Goal: Obtain resource: Download file/media

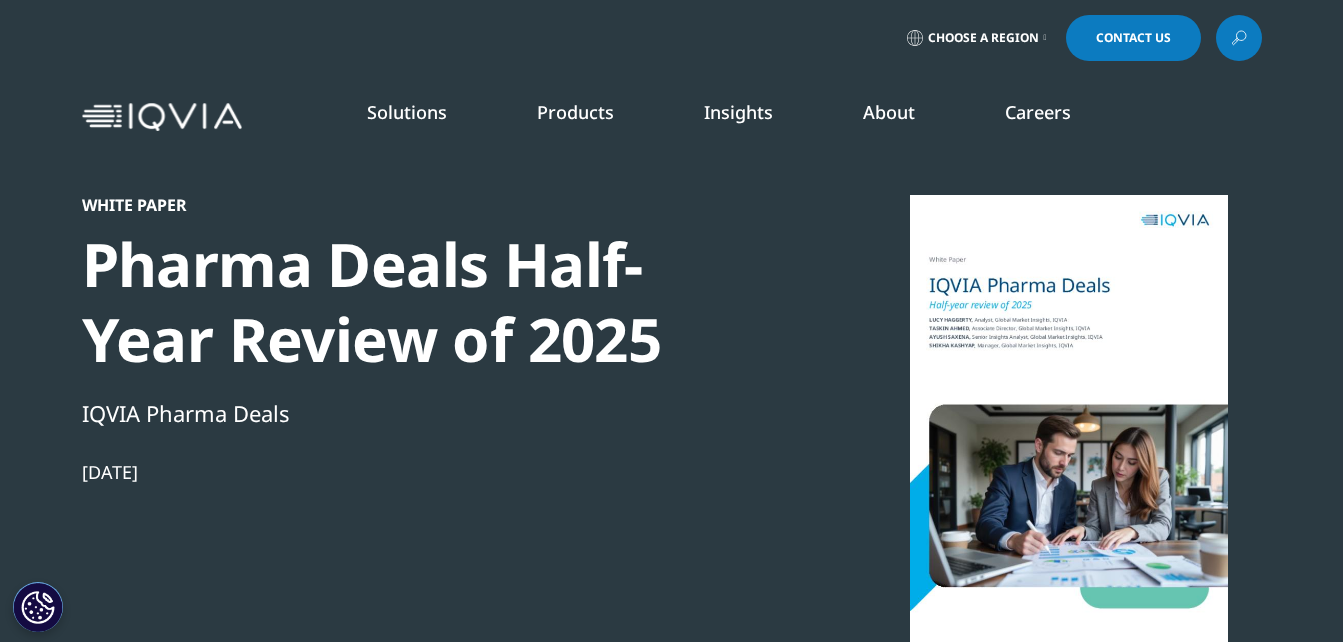
scroll to position [1122, 0]
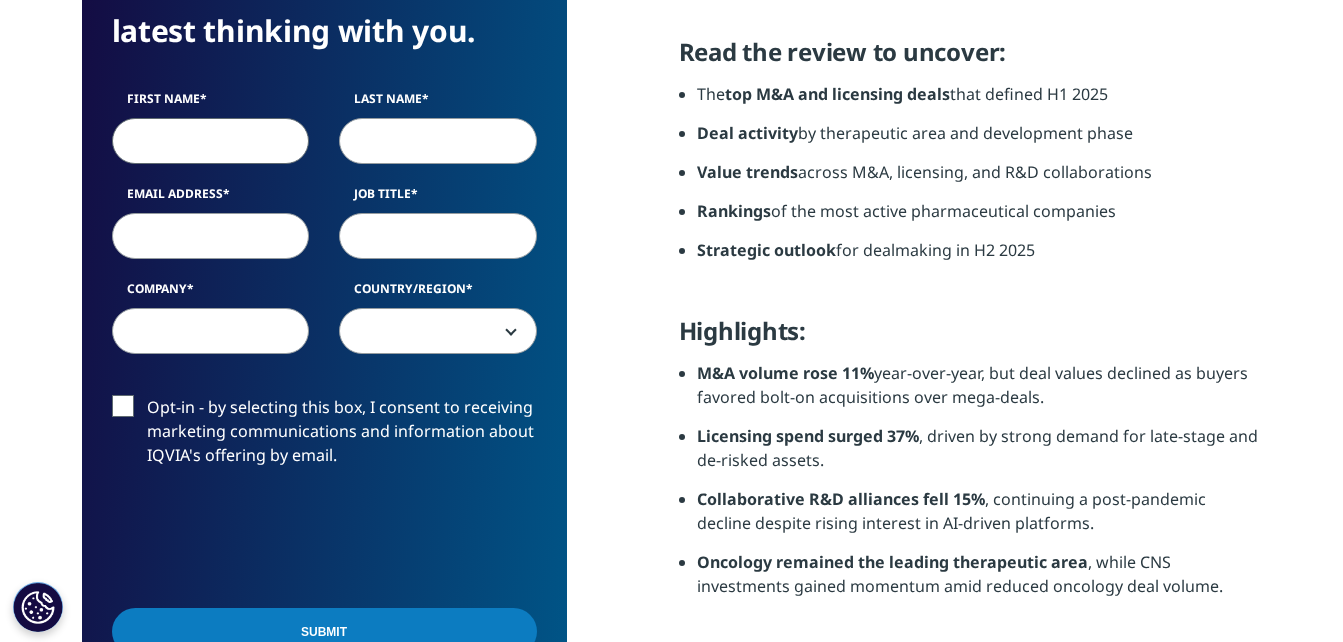
click at [249, 151] on input "First Name" at bounding box center [211, 141] width 198 height 46
type input "[PERSON_NAME]"
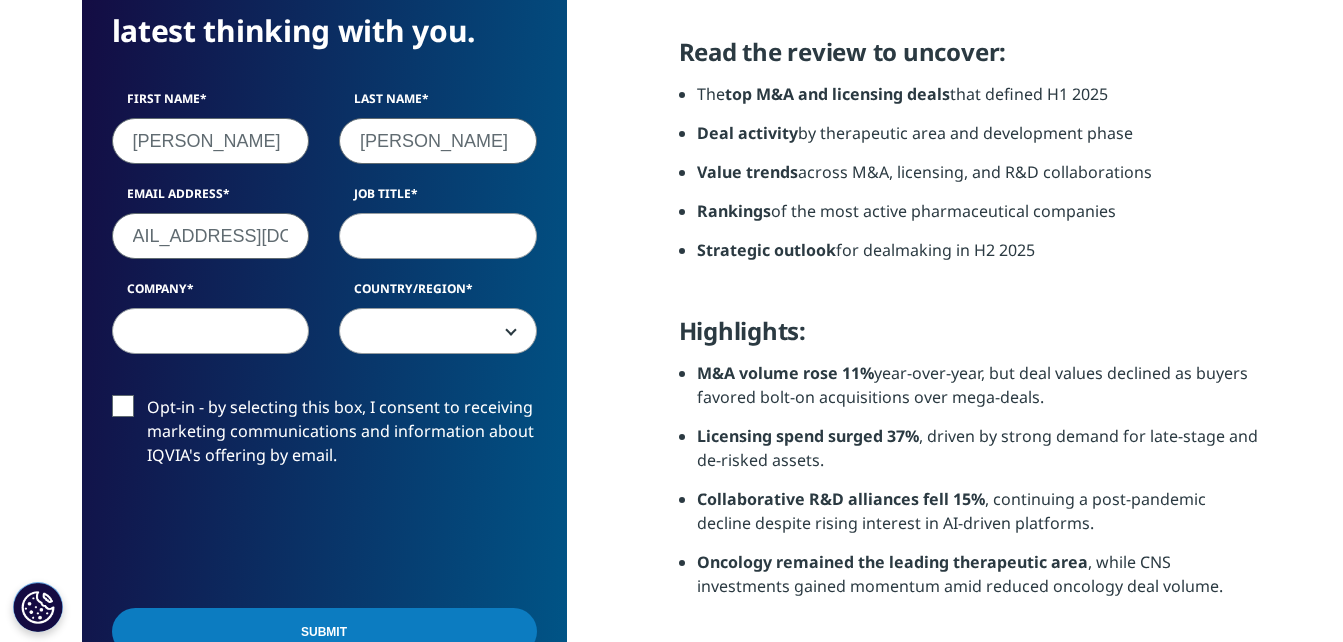
scroll to position [0, 47]
type input "[EMAIL_ADDRESS][DOMAIN_NAME]"
type input "Sr. GM"
type input "Zydus"
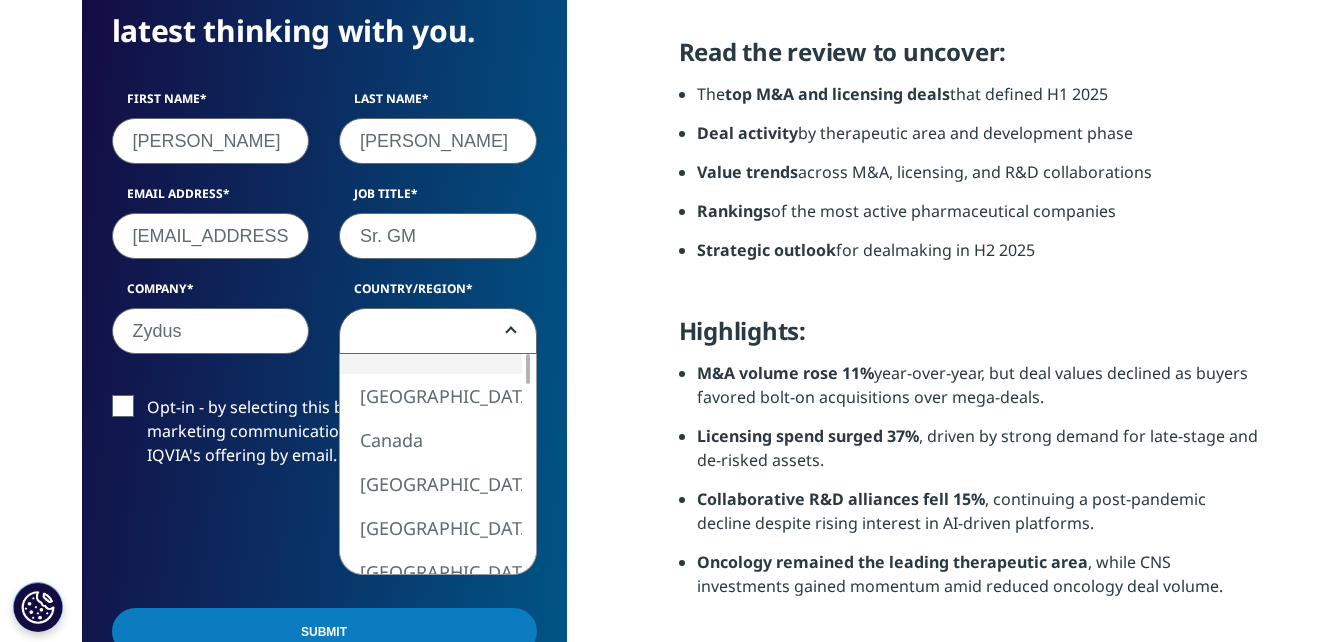
click at [402, 347] on span at bounding box center [438, 332] width 196 height 46
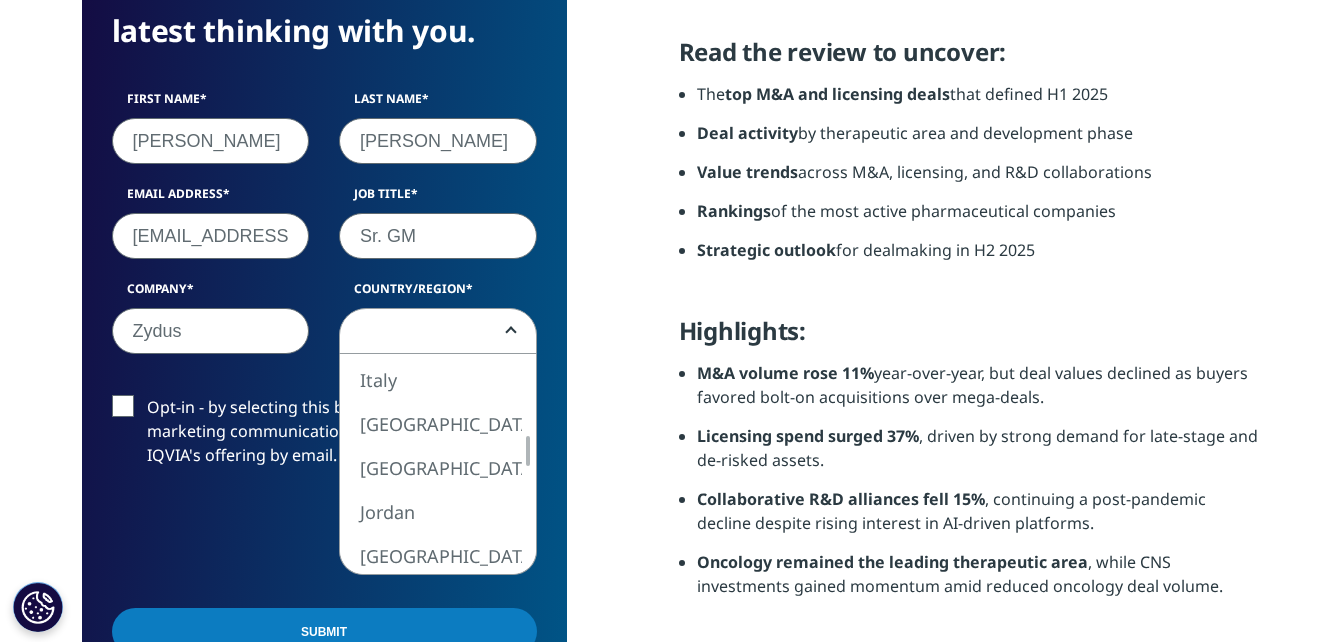
select select "[GEOGRAPHIC_DATA]"
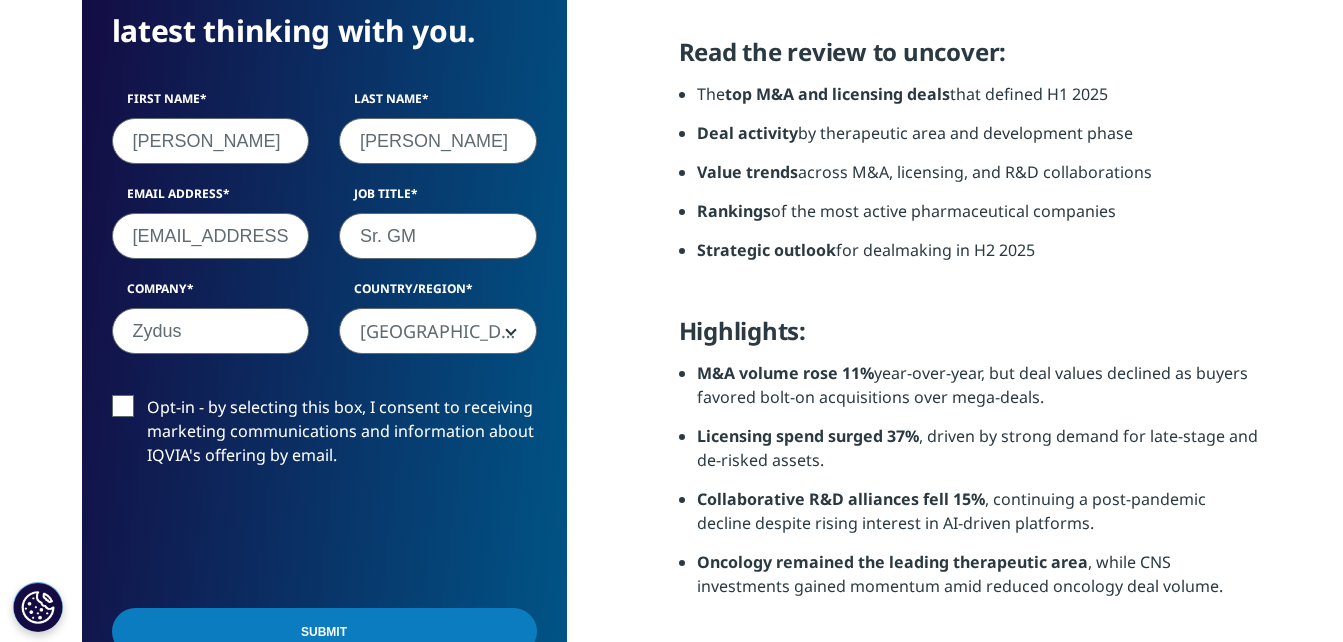
click at [408, 619] on input "Submit" at bounding box center [324, 631] width 425 height 47
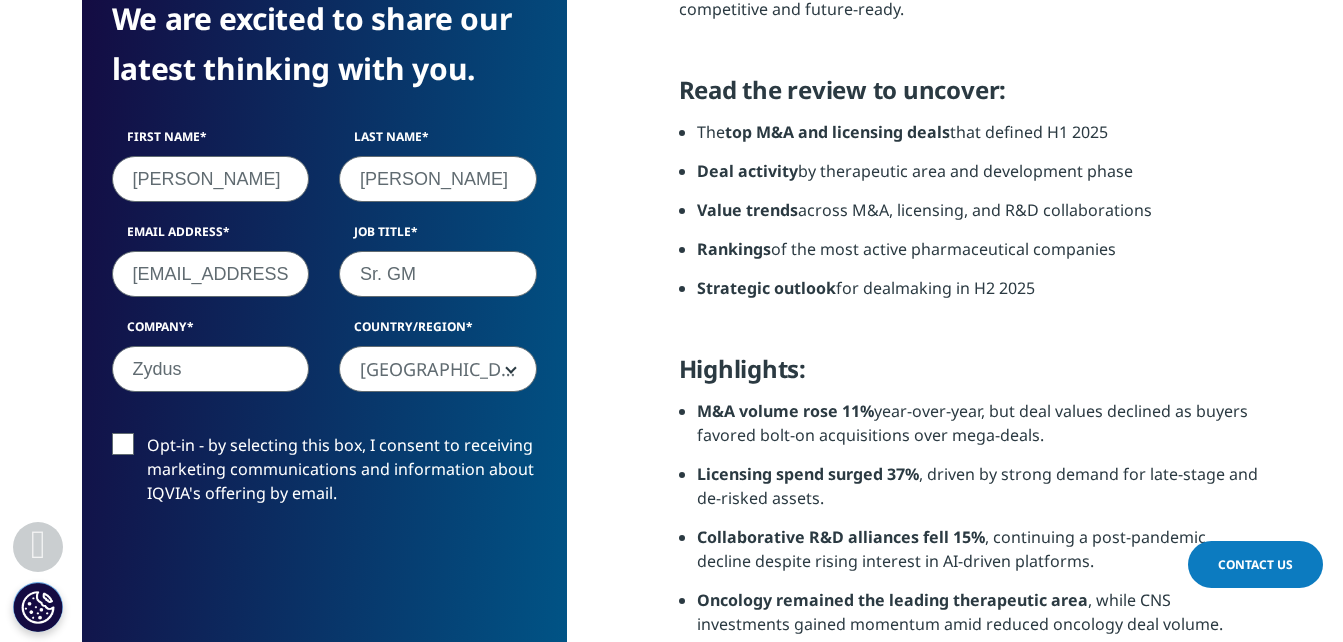
click at [408, 619] on form "We are excited to share our latest thinking with you. First Name [PERSON_NAME] …" at bounding box center [324, 351] width 425 height 714
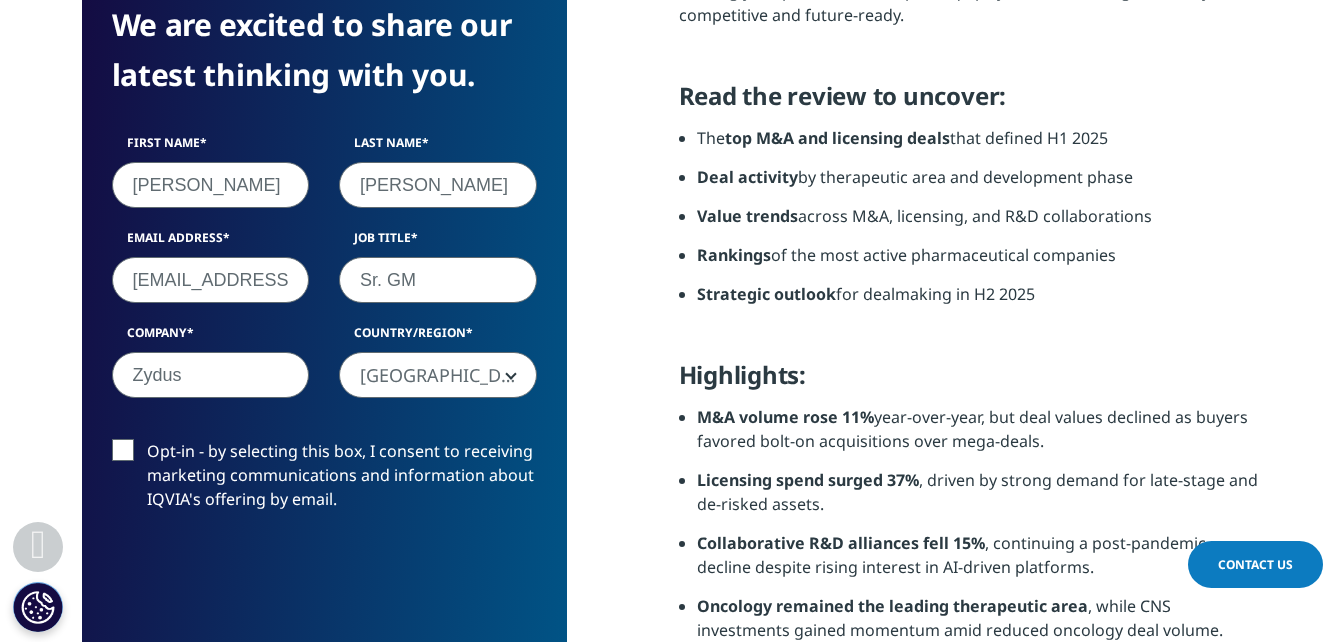
click at [486, 575] on div "0cAFcWeA6a7rmET1DYm8u6LvlVViEpbr4Mmc6dwN89ismy5_7zTodE2-3QCea55r2JON8iOD4Gijoww…" at bounding box center [324, 582] width 425 height 78
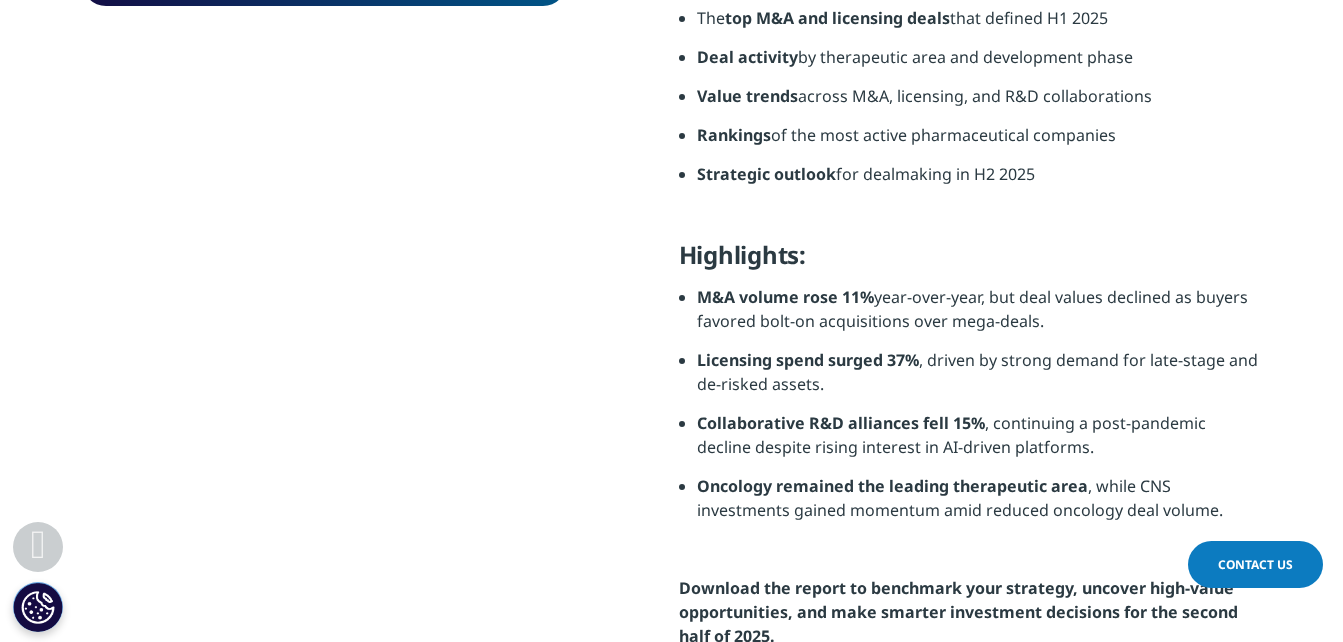
scroll to position [156, 485]
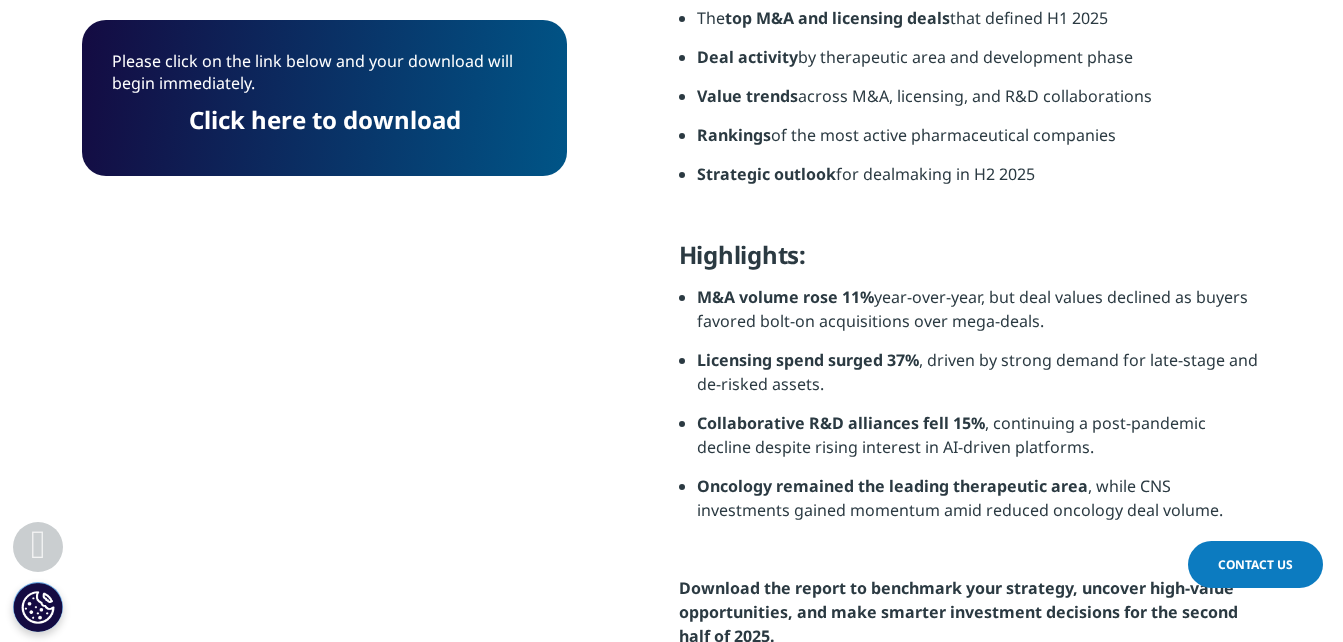
click at [370, 119] on link "Click here to download" at bounding box center [325, 119] width 272 height 33
